Goal: Task Accomplishment & Management: Manage account settings

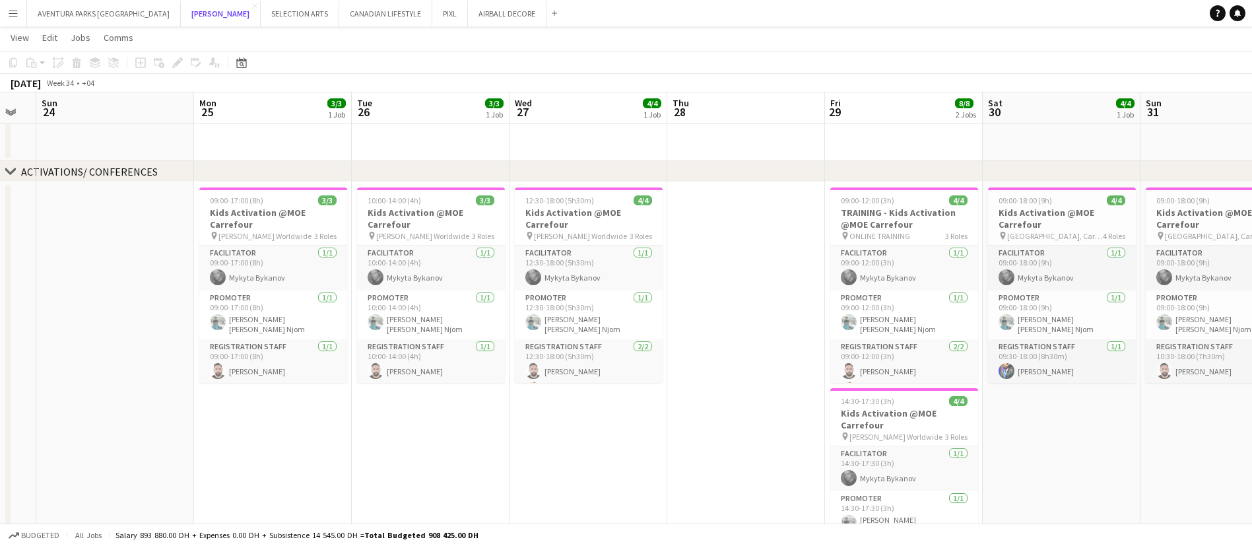
scroll to position [0, 441]
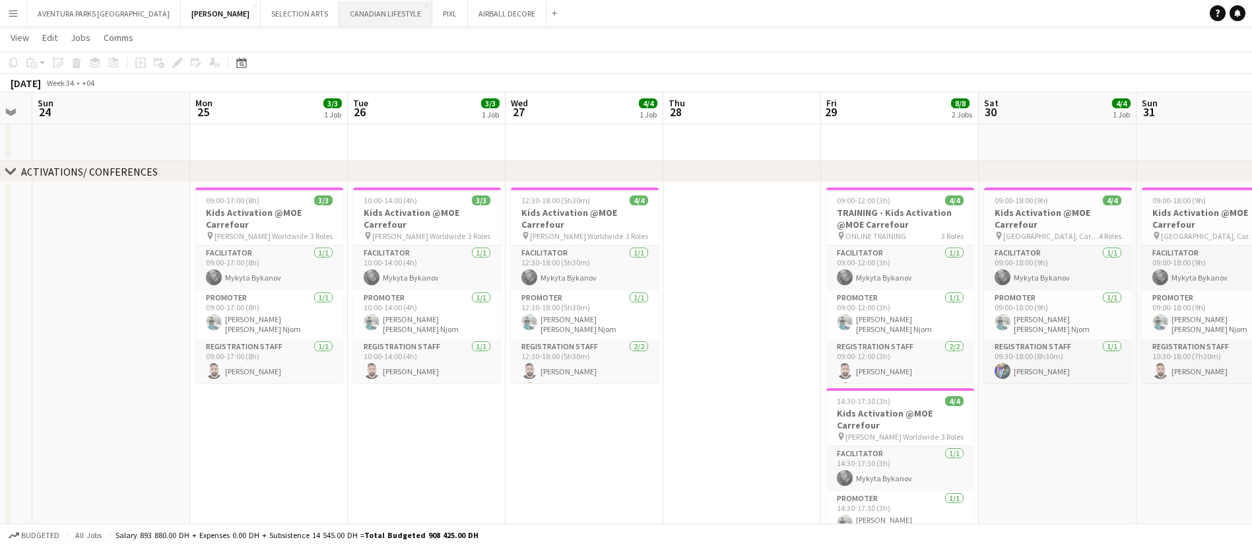
click at [339, 2] on button "CANADIAN LIFESTYLE Close" at bounding box center [385, 14] width 93 height 26
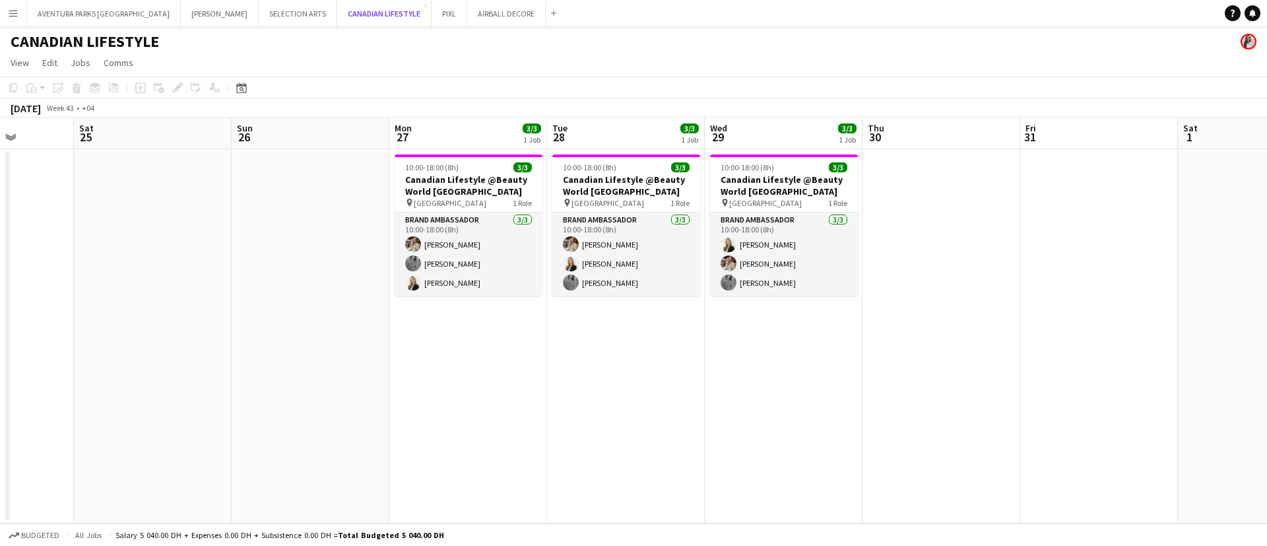
scroll to position [0, 401]
click at [440, 158] on app-job-card "10:00-18:00 (8h) 3/3 Canadian Lifestyle @Beauty World [GEOGRAPHIC_DATA] pin [GE…" at bounding box center [467, 224] width 148 height 141
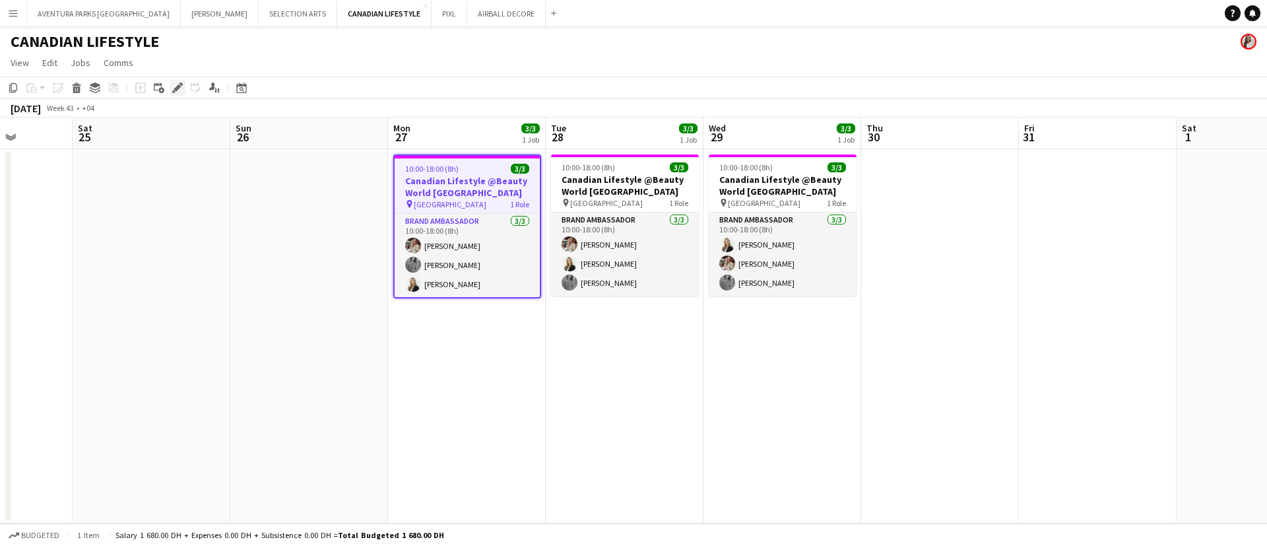
click at [172, 82] on div "Edit" at bounding box center [178, 88] width 16 height 16
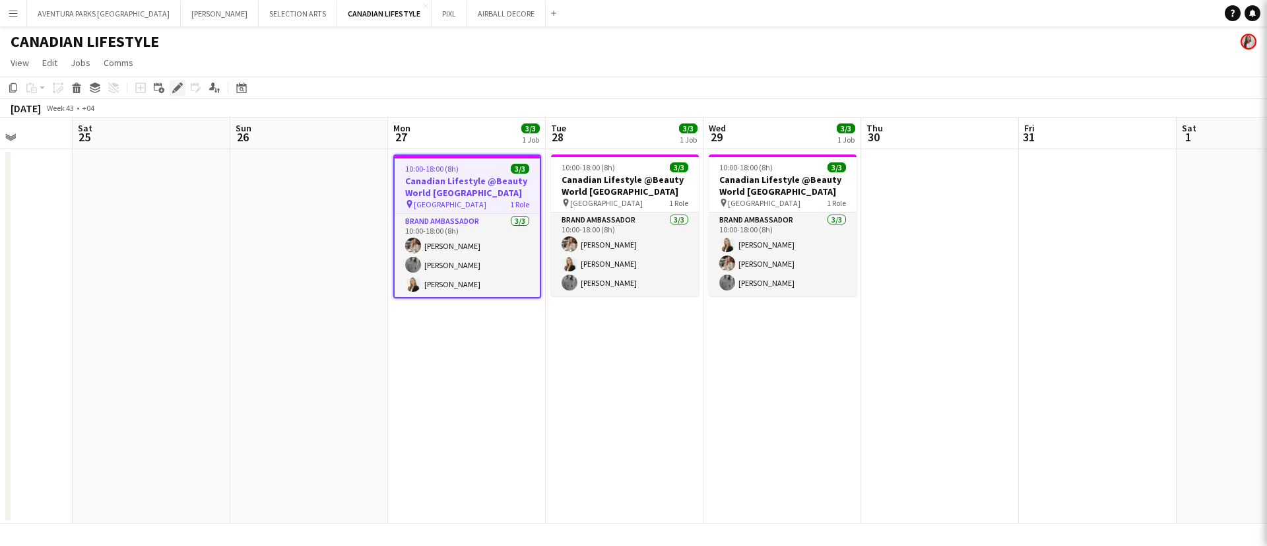
type input "**********"
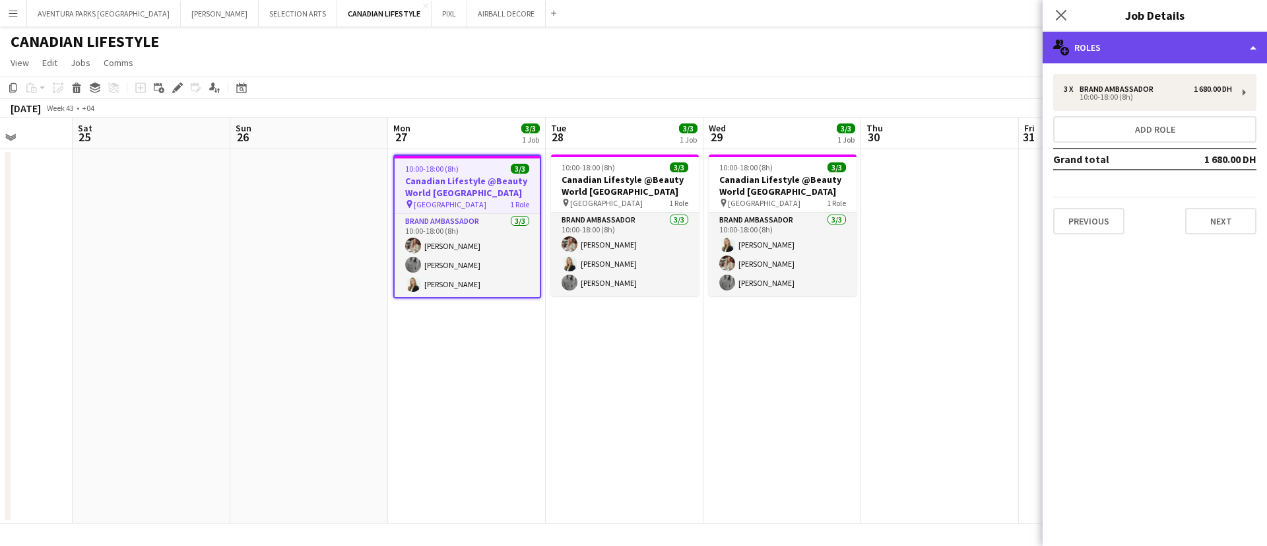
click at [1123, 44] on div "multiple-users-add Roles" at bounding box center [1155, 48] width 224 height 32
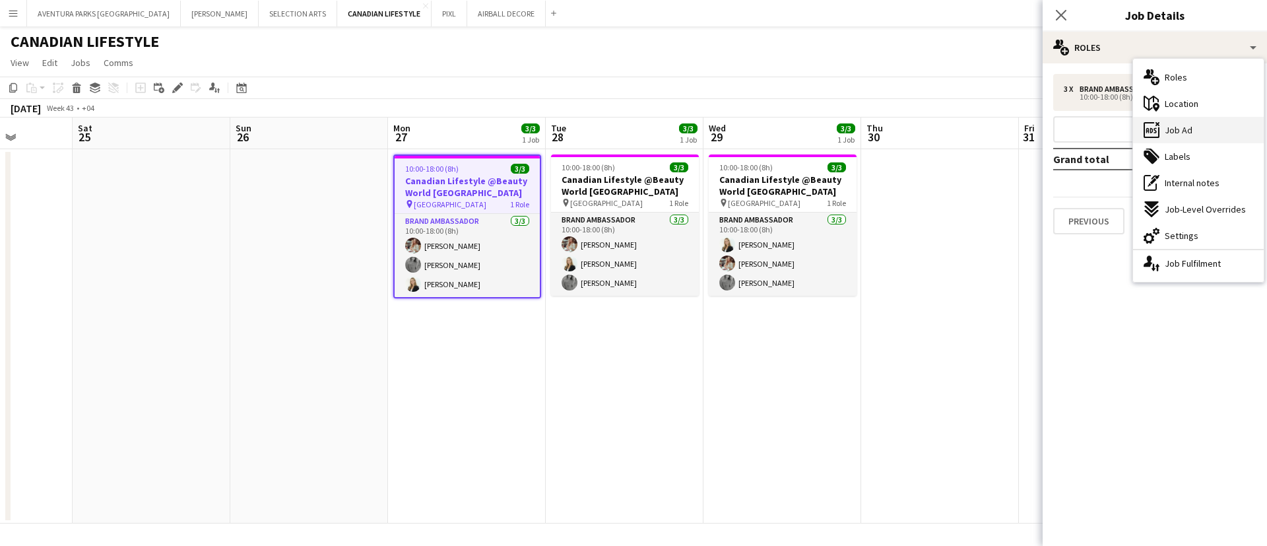
click at [1204, 133] on div "ads-window Job Ad" at bounding box center [1198, 130] width 131 height 26
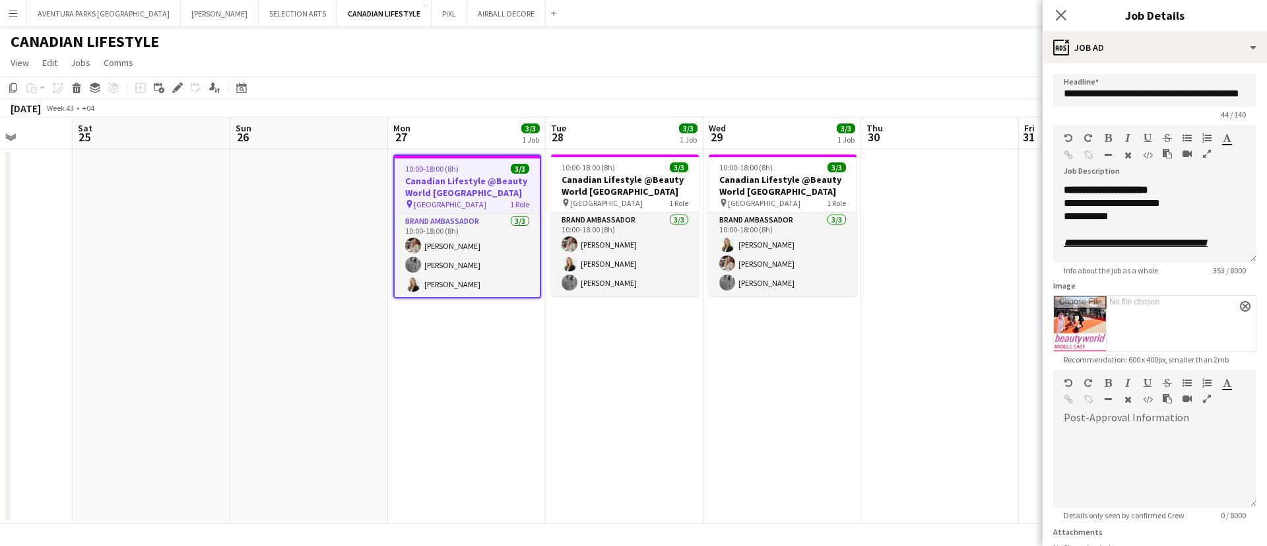
click at [1203, 158] on icon "button" at bounding box center [1207, 153] width 8 height 9
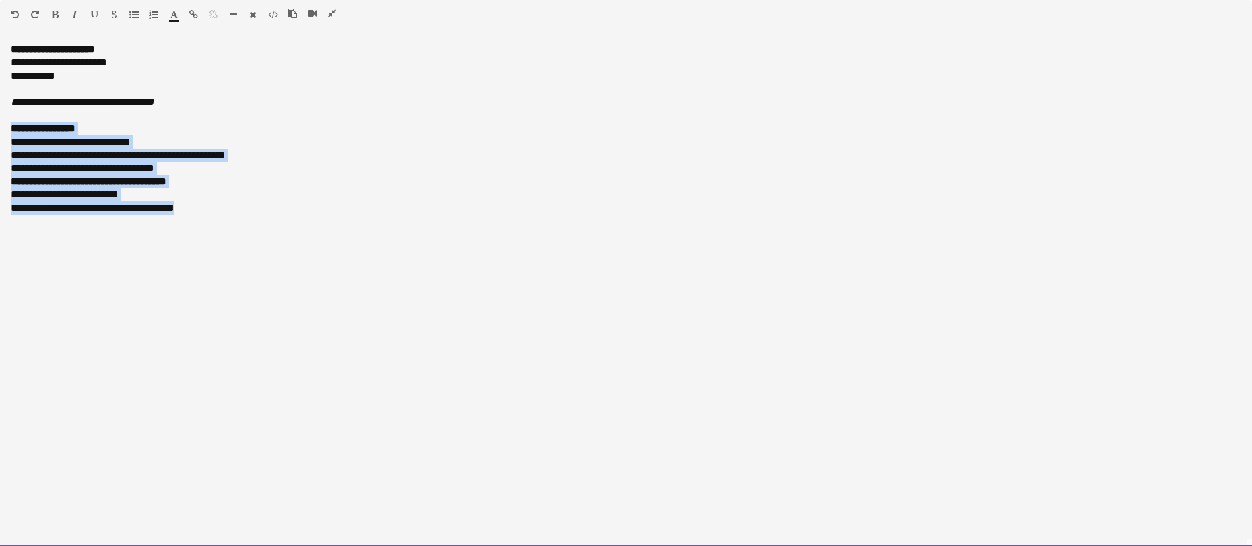
drag, startPoint x: 208, startPoint y: 206, endPoint x: 0, endPoint y: 131, distance: 221.1
click at [0, 131] on div "**********" at bounding box center [626, 294] width 1252 height 503
copy div "**********"
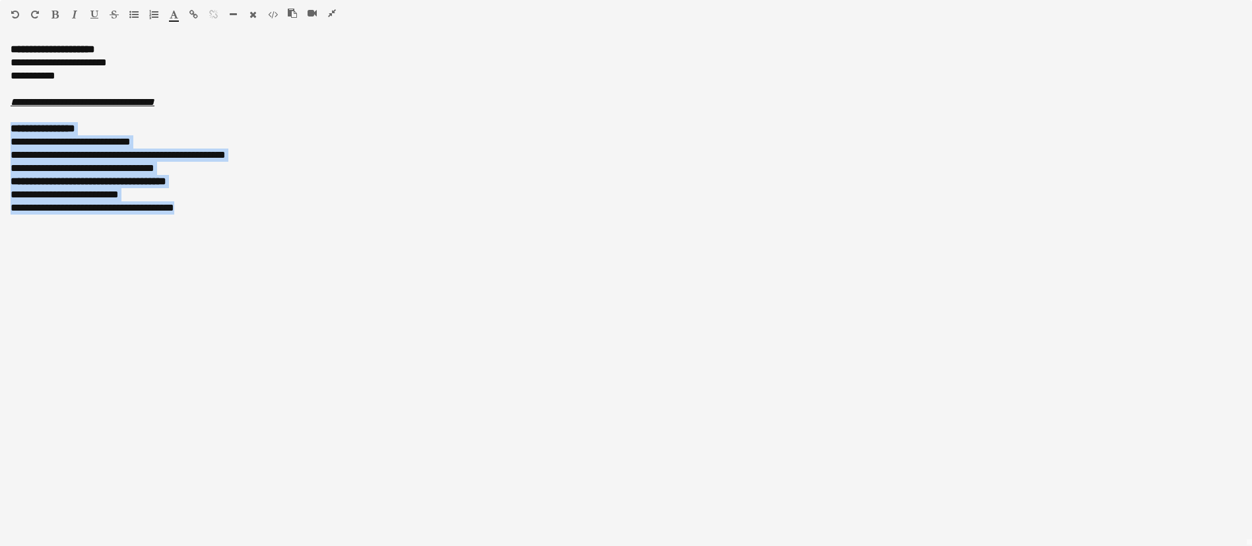
click at [330, 9] on icon "button" at bounding box center [332, 13] width 8 height 9
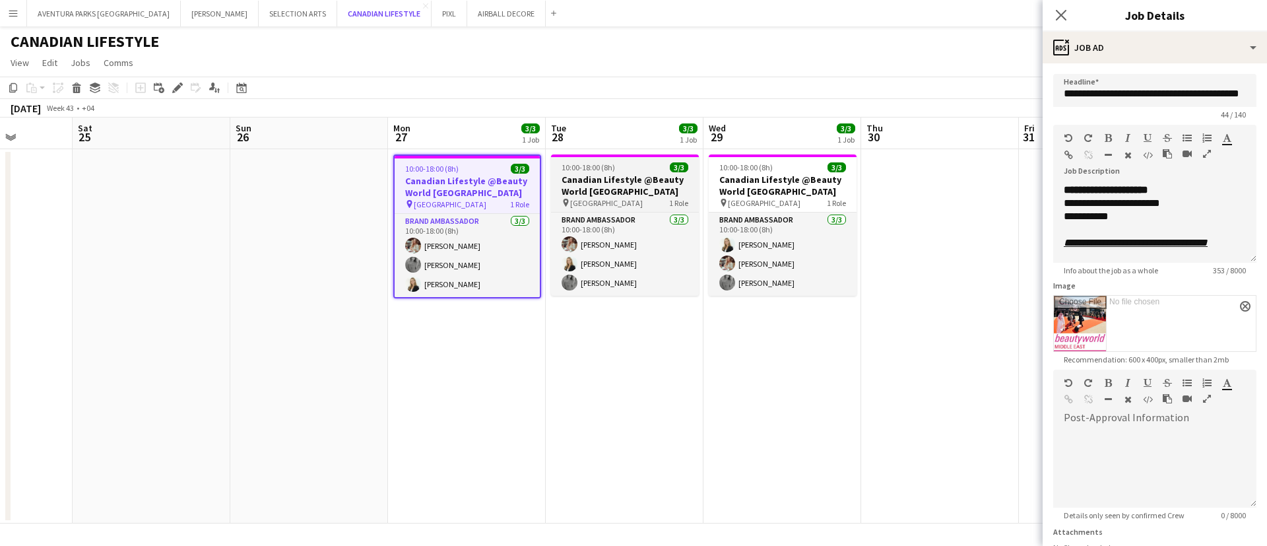
drag, startPoint x: 330, startPoint y: 9, endPoint x: 584, endPoint y: 189, distance: 311.1
click at [584, 189] on div "Menu Boards Boards Boards All jobs Status Workforce Workforce My Workforce Recr…" at bounding box center [633, 273] width 1267 height 546
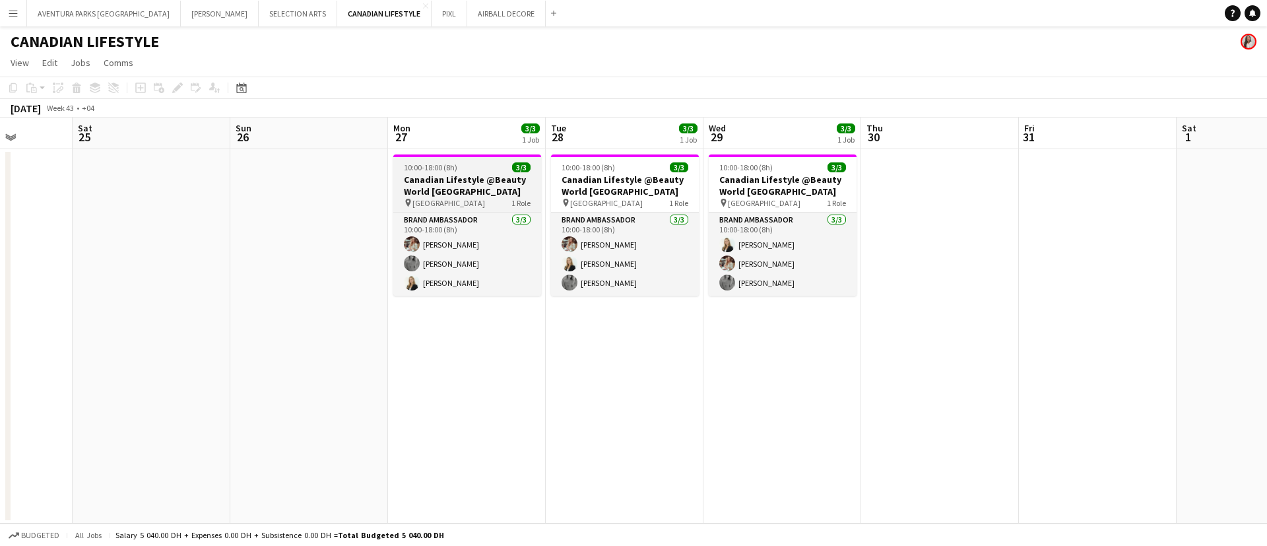
click at [463, 168] on div "10:00-18:00 (8h) 3/3" at bounding box center [467, 167] width 148 height 10
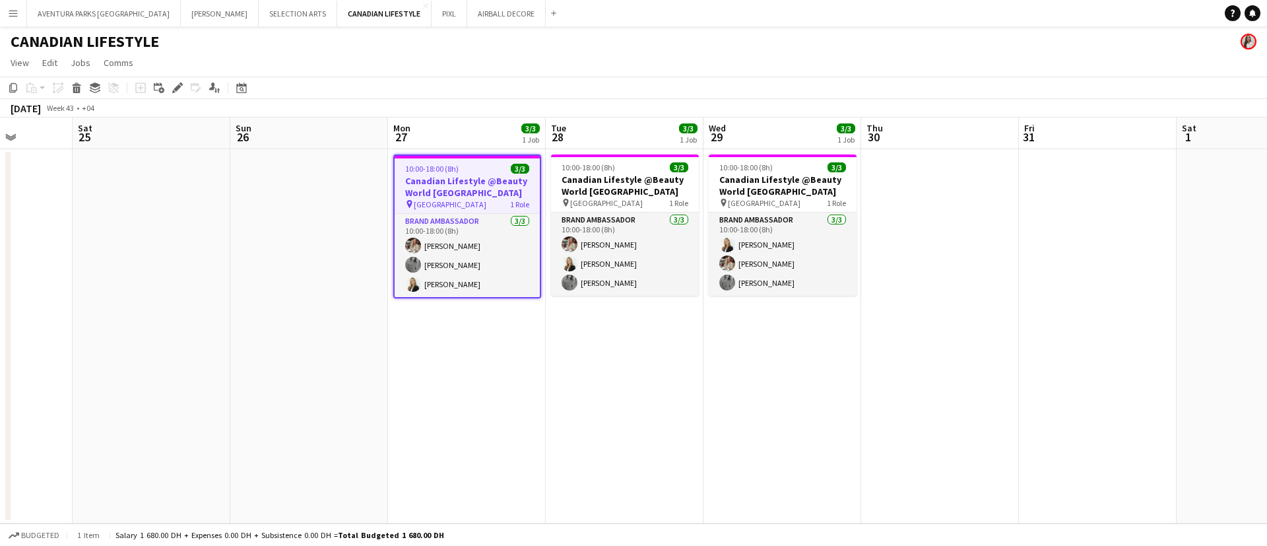
click at [169, 84] on div "Add job Add linked Job Edit Edit linked Job Applicants" at bounding box center [171, 88] width 101 height 16
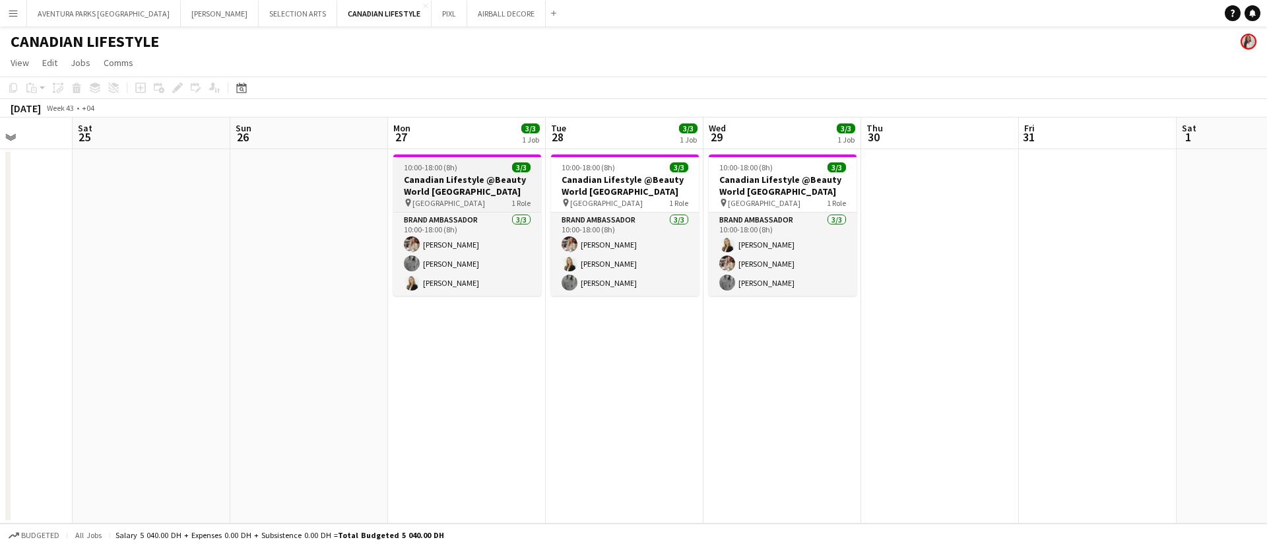
click at [476, 185] on h3 "Canadian Lifestyle @Beauty World [GEOGRAPHIC_DATA]" at bounding box center [467, 186] width 148 height 24
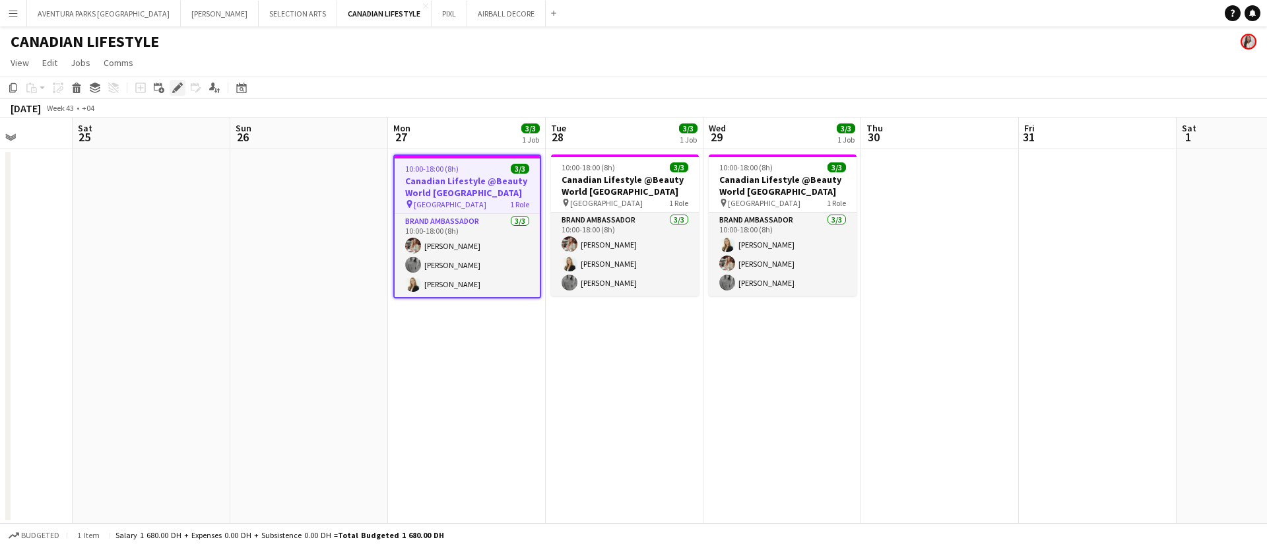
click at [178, 87] on icon at bounding box center [177, 87] width 7 height 7
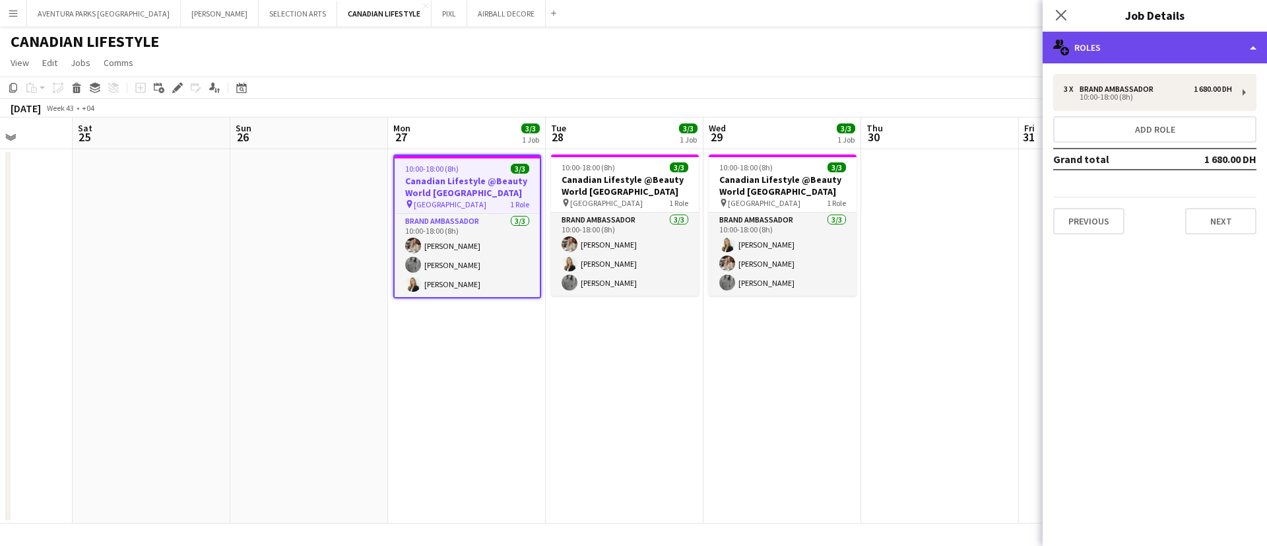
click at [1128, 46] on div "multiple-users-add Roles" at bounding box center [1155, 48] width 224 height 32
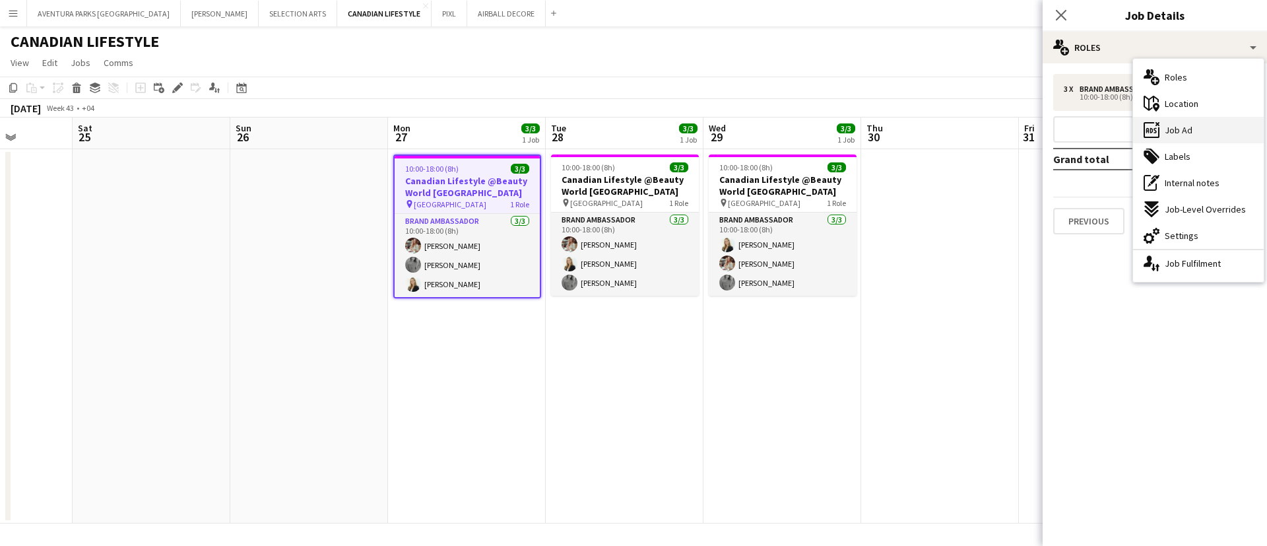
click at [1196, 129] on div "ads-window Job Ad" at bounding box center [1198, 130] width 131 height 26
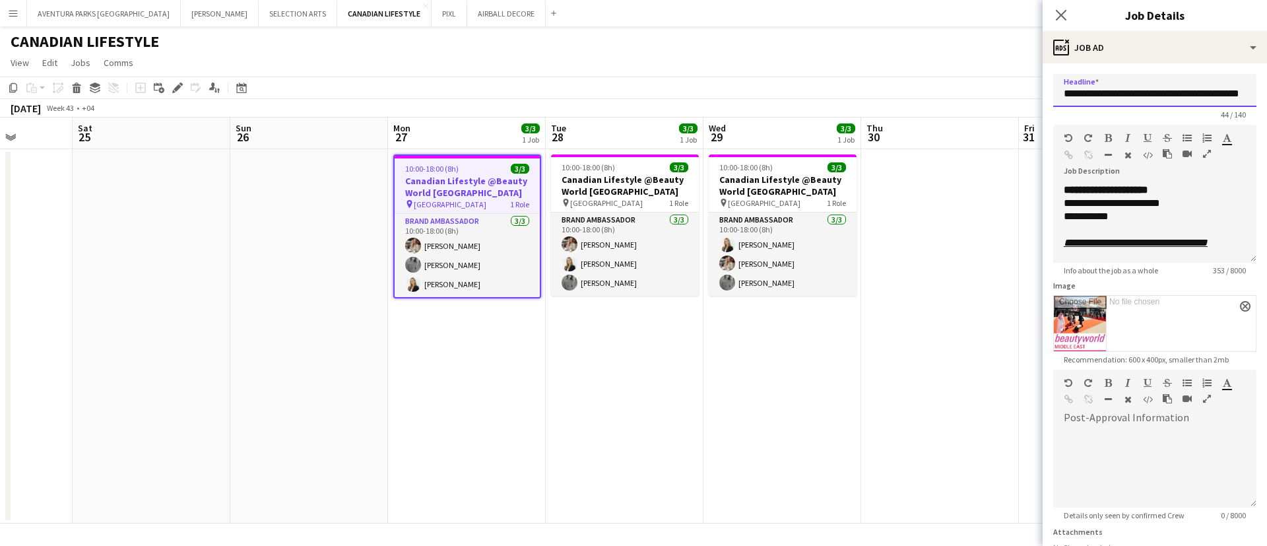
click at [1163, 96] on input "**********" at bounding box center [1154, 90] width 203 height 33
click at [1061, 19] on icon "Close pop-in" at bounding box center [1061, 15] width 13 height 13
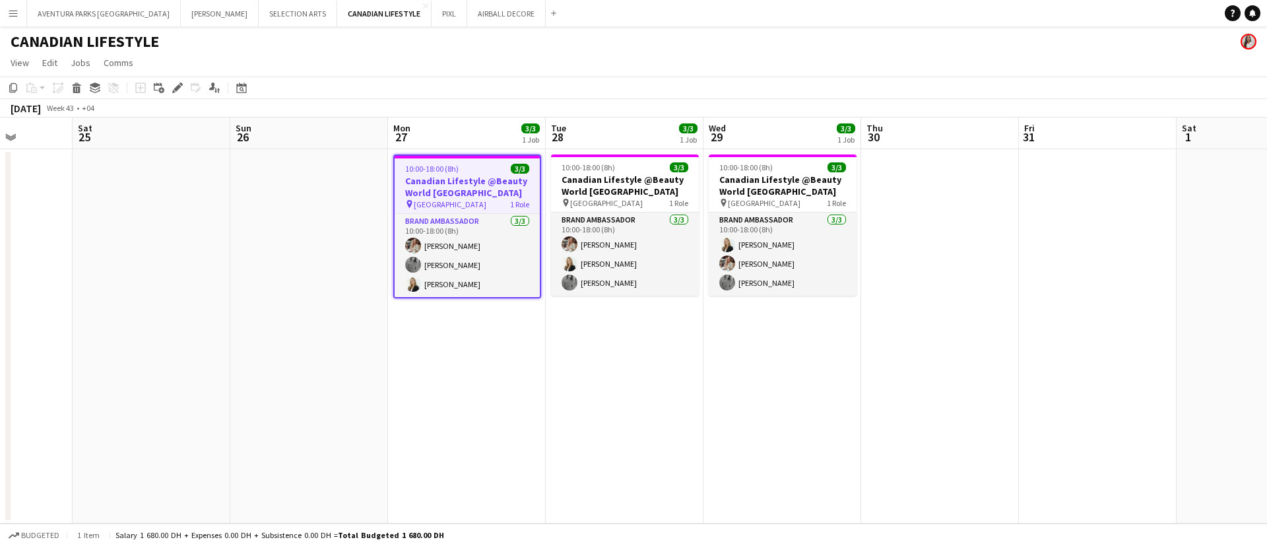
click at [11, 15] on app-icon "Menu" at bounding box center [13, 13] width 11 height 11
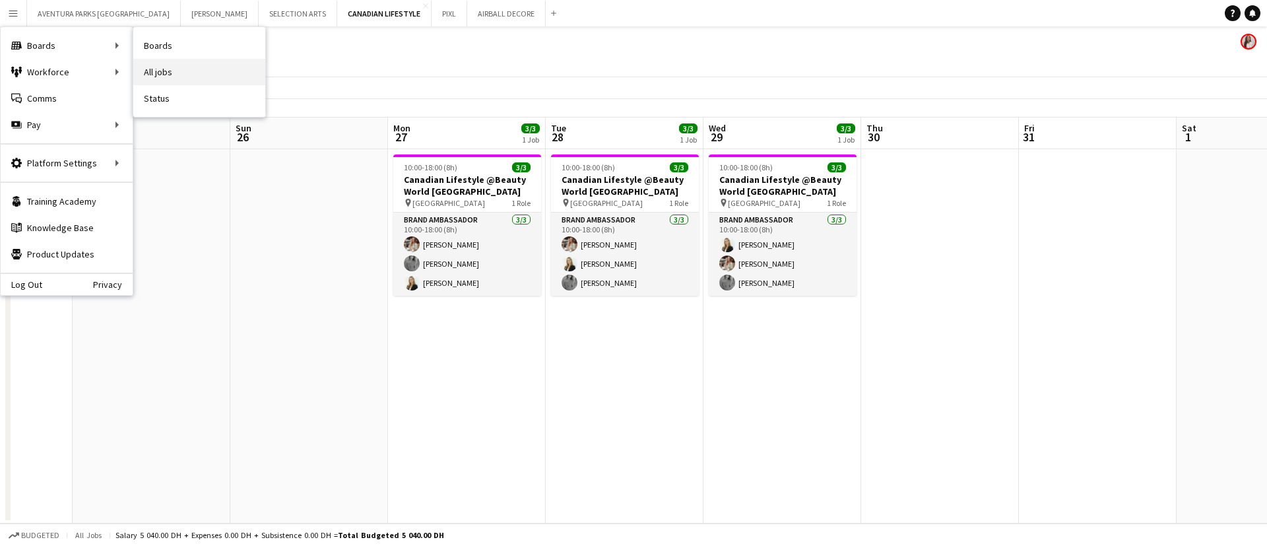
click at [199, 78] on link "All jobs" at bounding box center [199, 72] width 132 height 26
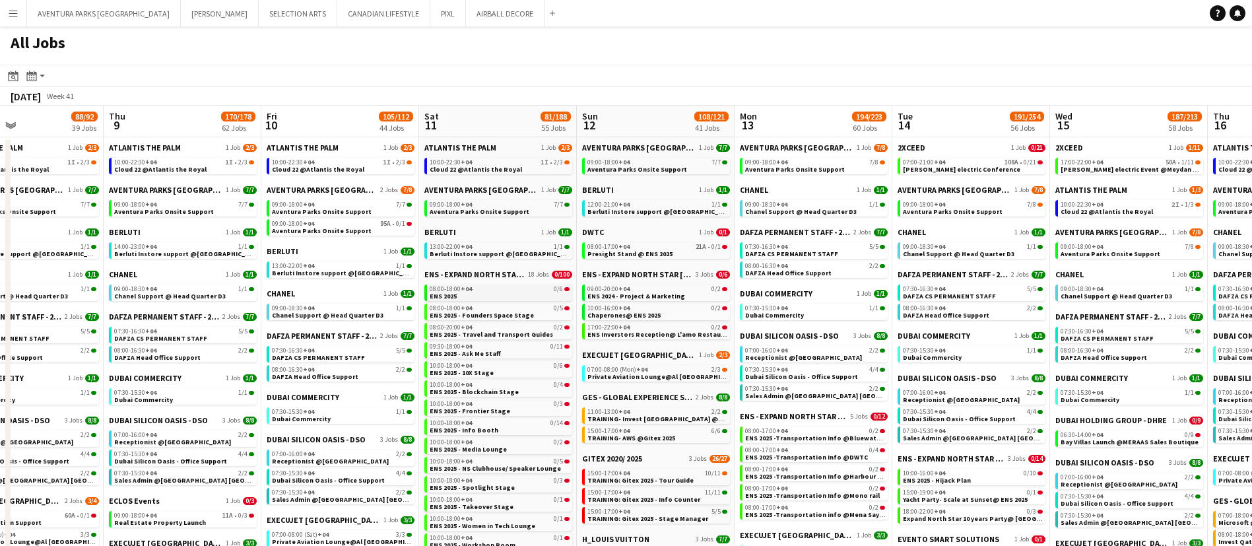
click at [475, 284] on link "08:00-18:00 +04 0/6 ENS 2025" at bounding box center [500, 291] width 140 height 15
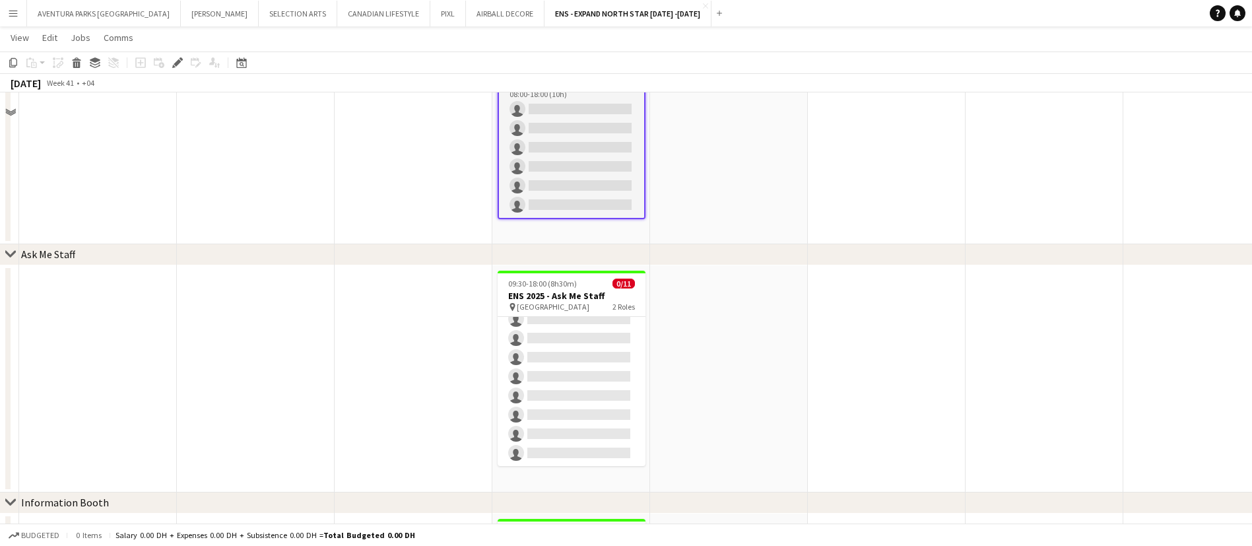
scroll to position [194, 0]
